Goal: Task Accomplishment & Management: Manage account settings

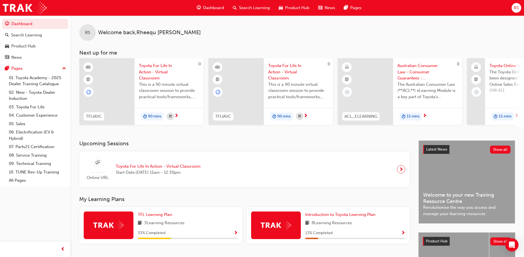
click at [514, 11] on span "RS" at bounding box center [515, 8] width 5 height 6
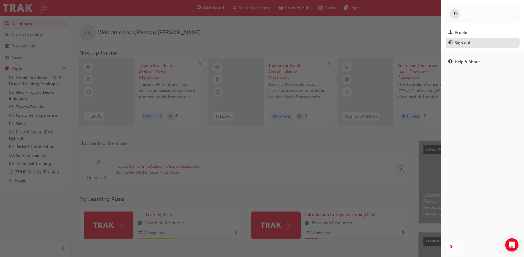
click at [470, 45] on div "Sign out" at bounding box center [462, 43] width 16 height 6
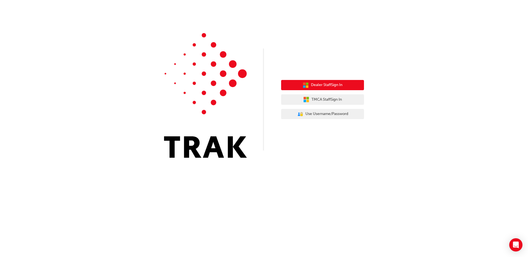
click at [323, 86] on span "Dealer Staff Sign In" at bounding box center [326, 85] width 31 height 6
